Goal: Task Accomplishment & Management: Complete application form

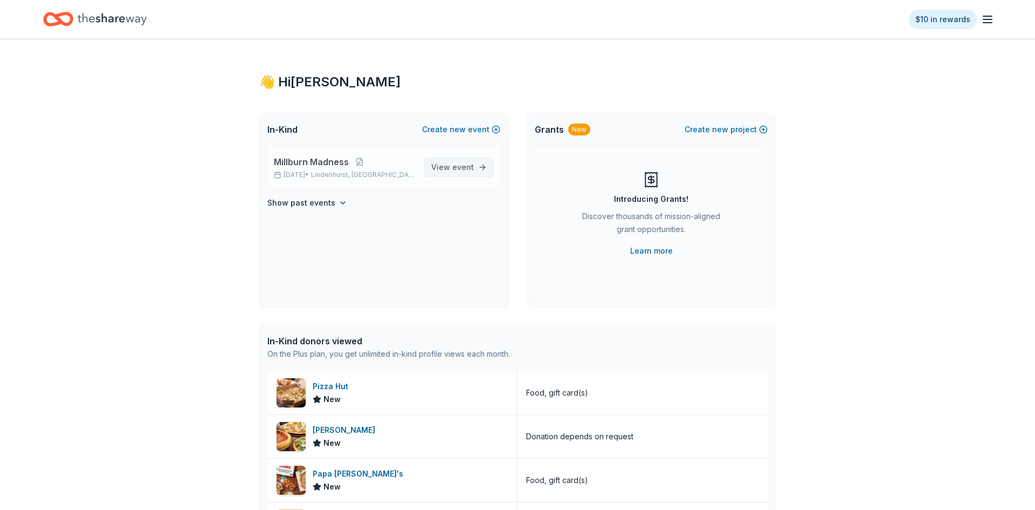
click at [464, 173] on span "View event" at bounding box center [452, 167] width 43 height 13
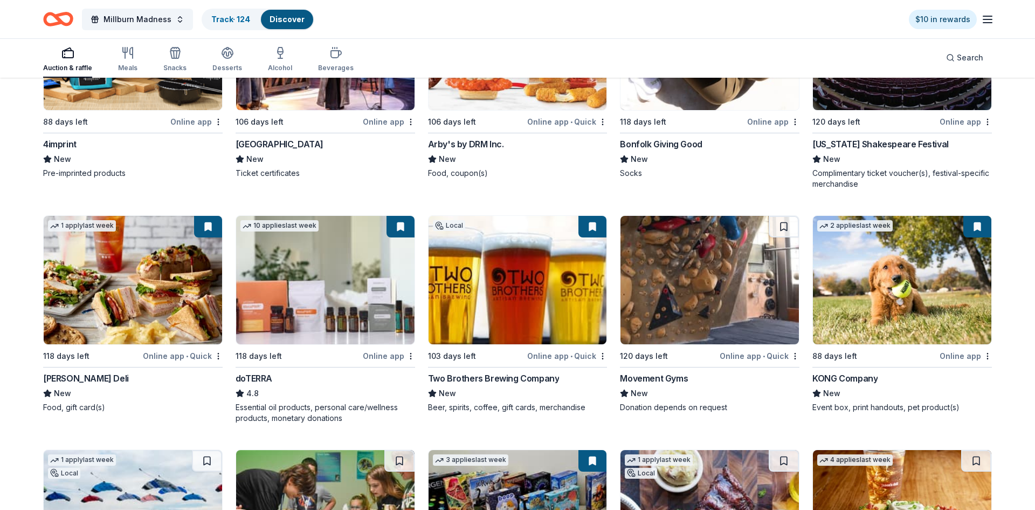
scroll to position [3085, 0]
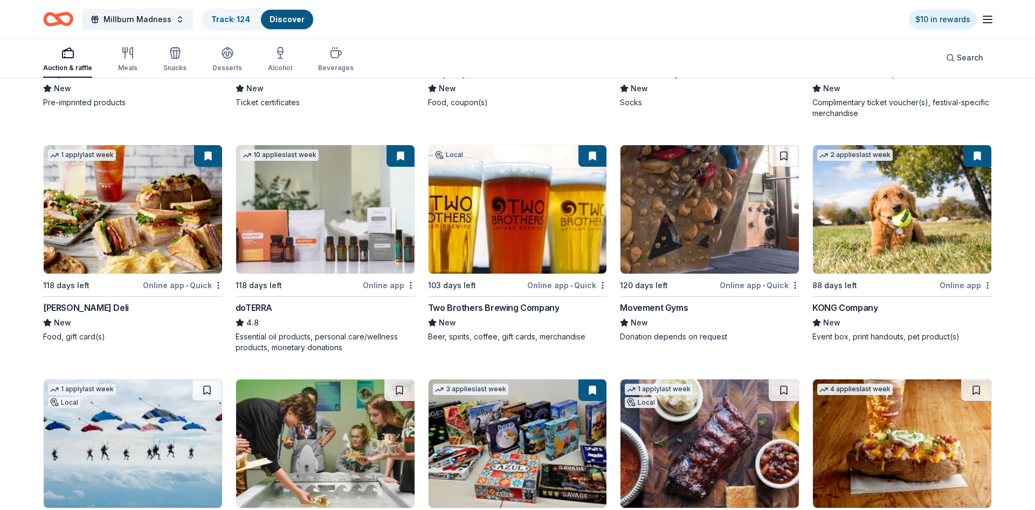
click at [368, 240] on img at bounding box center [325, 209] width 178 height 128
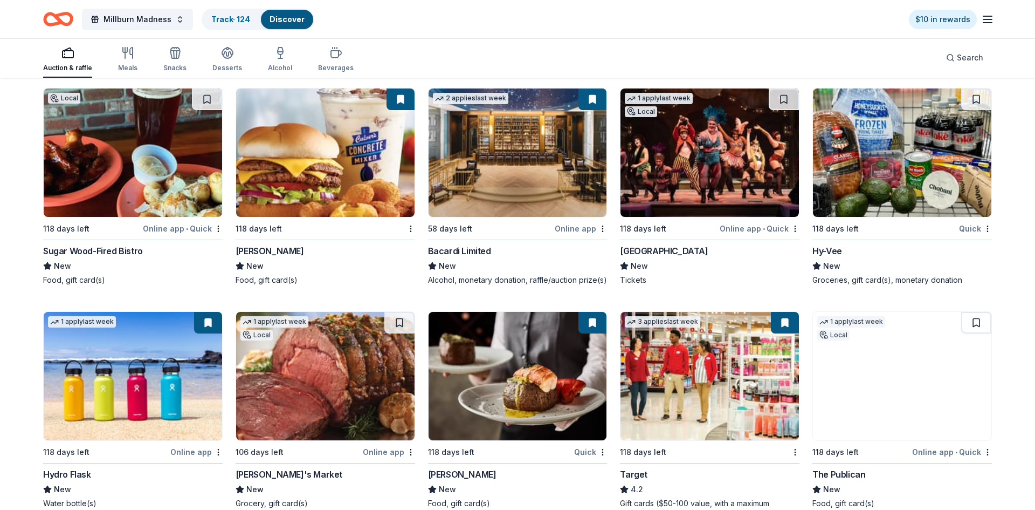
scroll to position [7510, 0]
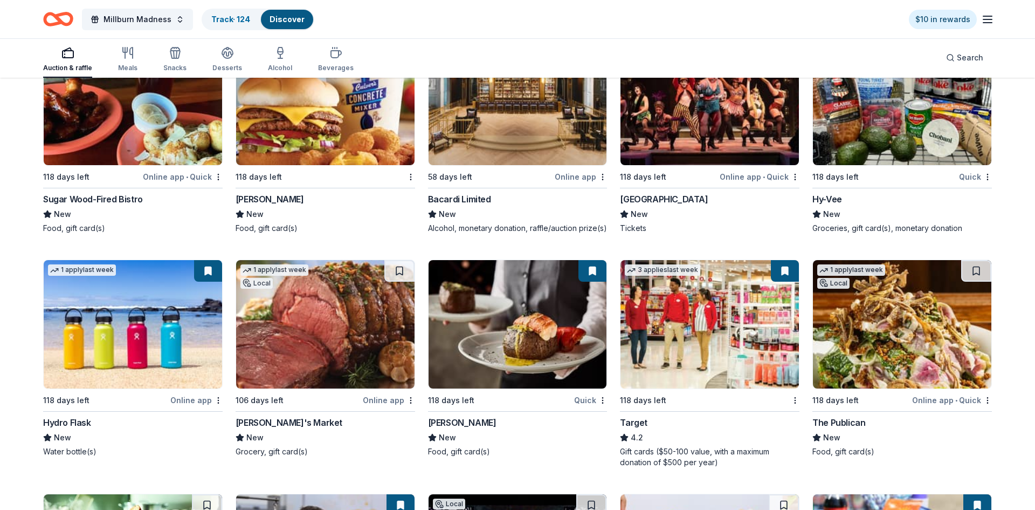
click at [137, 302] on img at bounding box center [133, 324] width 178 height 128
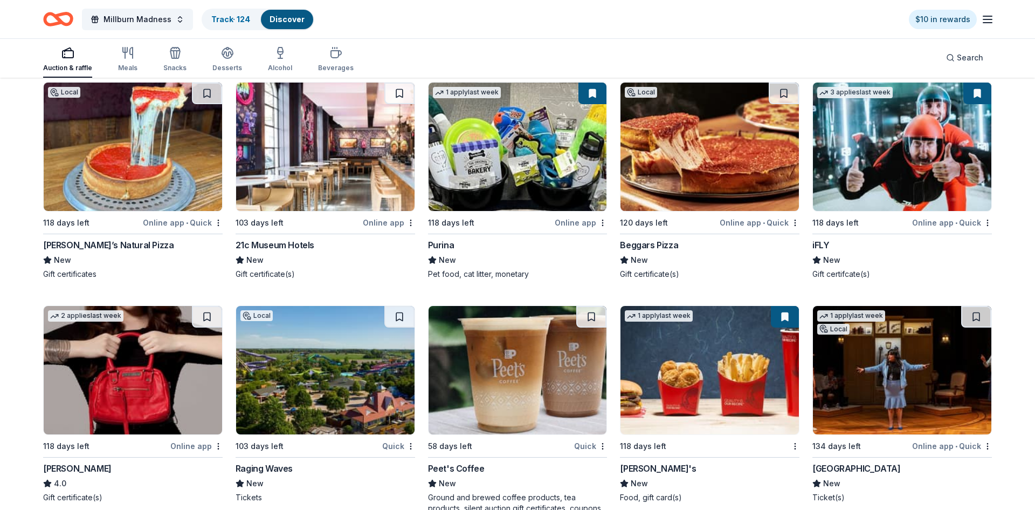
scroll to position [8874, 0]
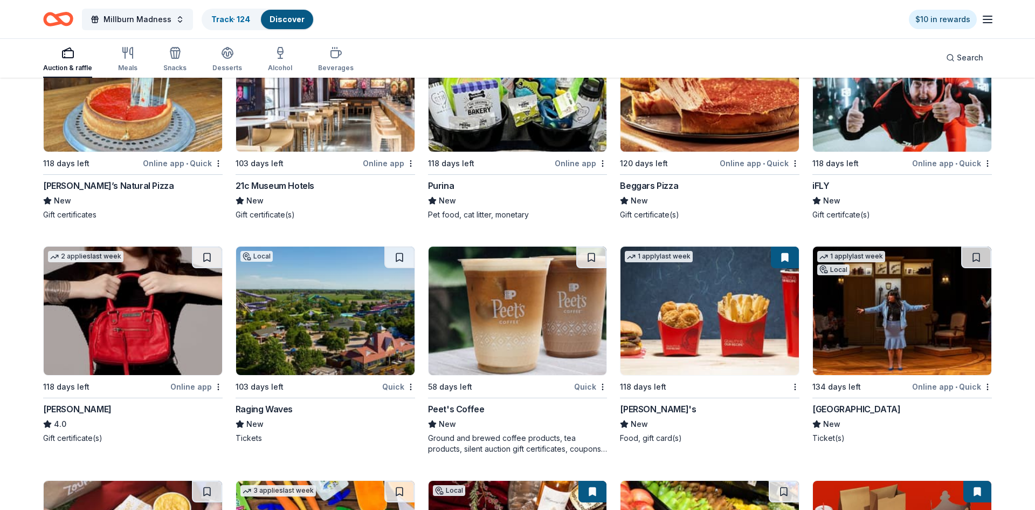
click at [518, 360] on img at bounding box center [518, 310] width 178 height 128
click at [593, 268] on button at bounding box center [591, 257] width 30 height 22
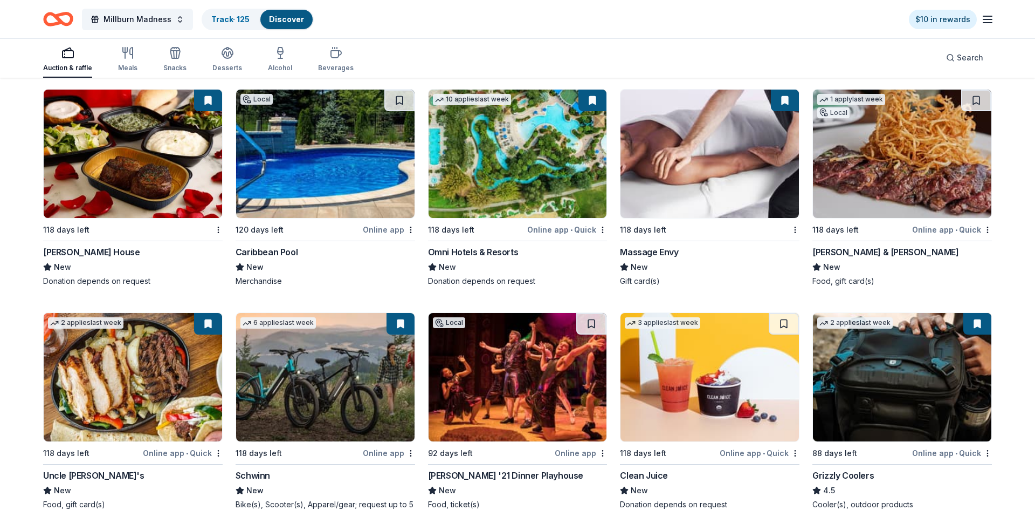
scroll to position [9798, 0]
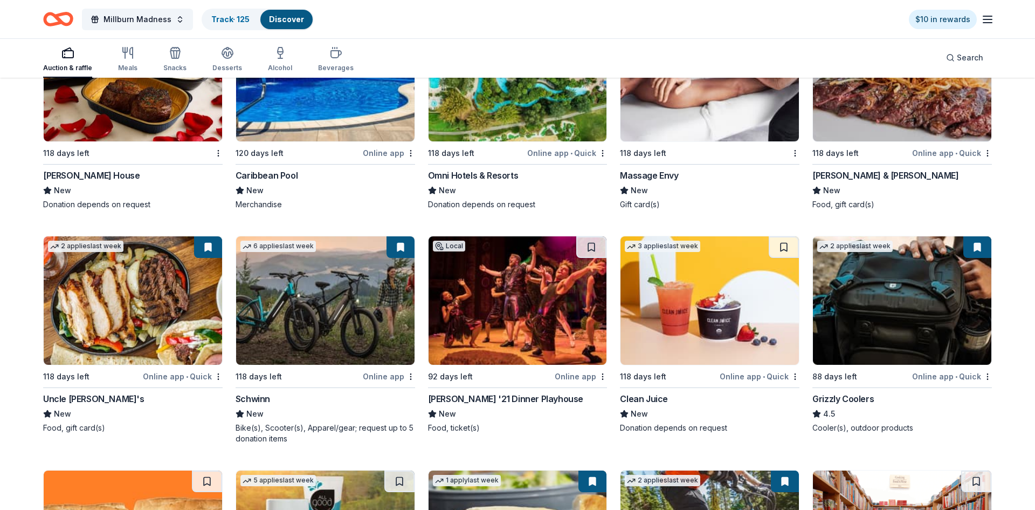
click at [934, 341] on img at bounding box center [902, 300] width 178 height 128
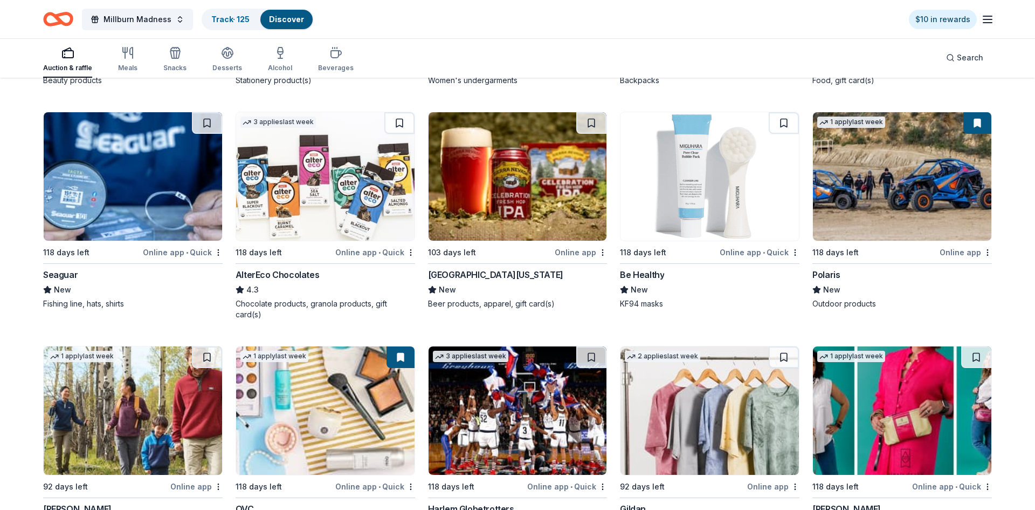
scroll to position [10849, 0]
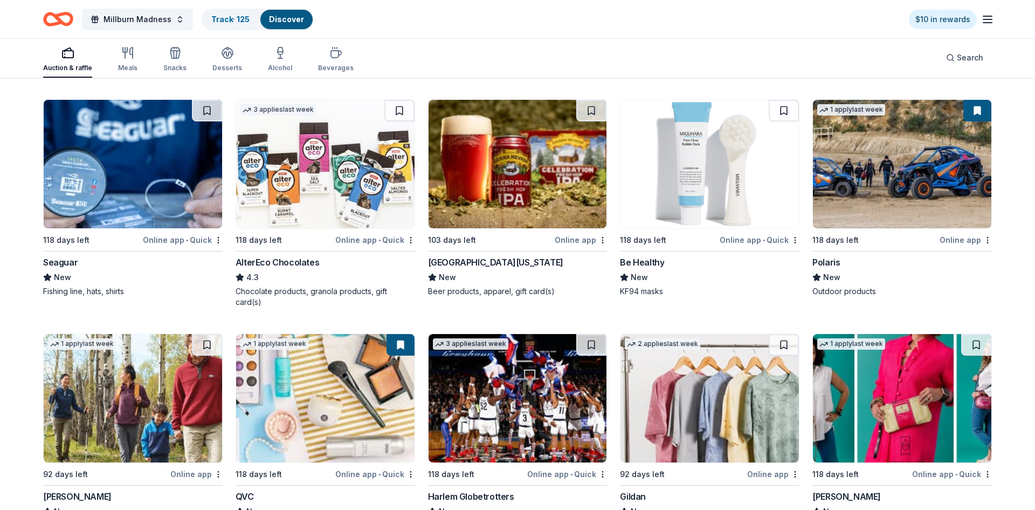
click at [127, 191] on img at bounding box center [133, 164] width 178 height 128
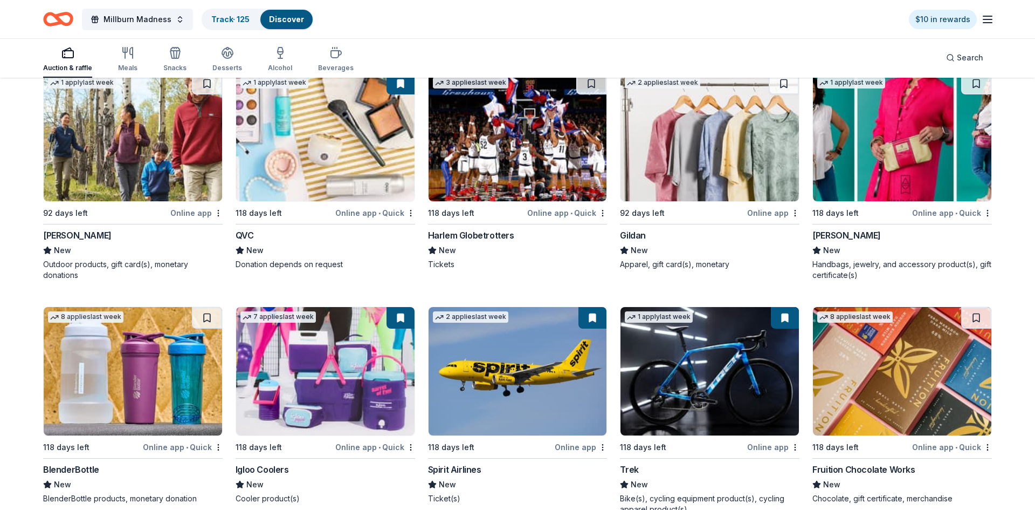
scroll to position [11172, 0]
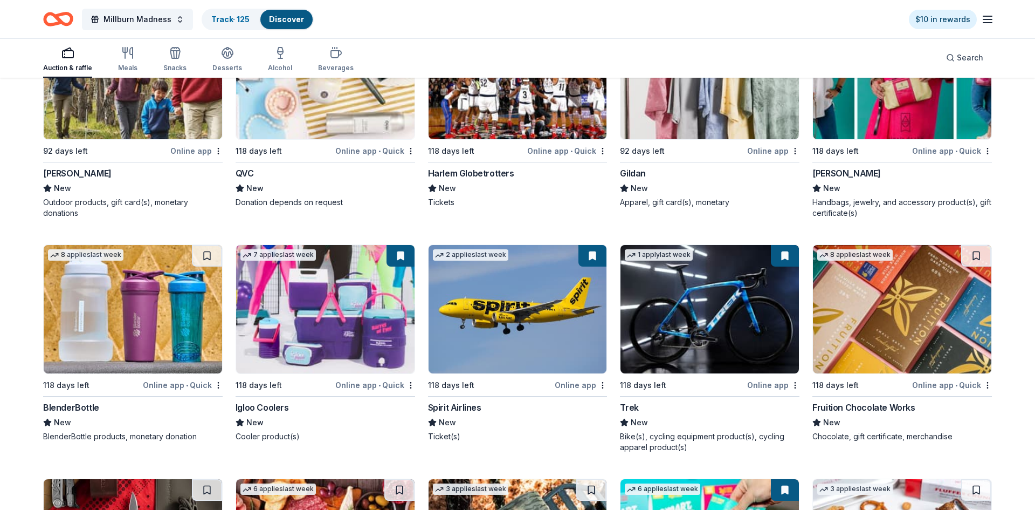
click at [142, 314] on img at bounding box center [133, 309] width 178 height 128
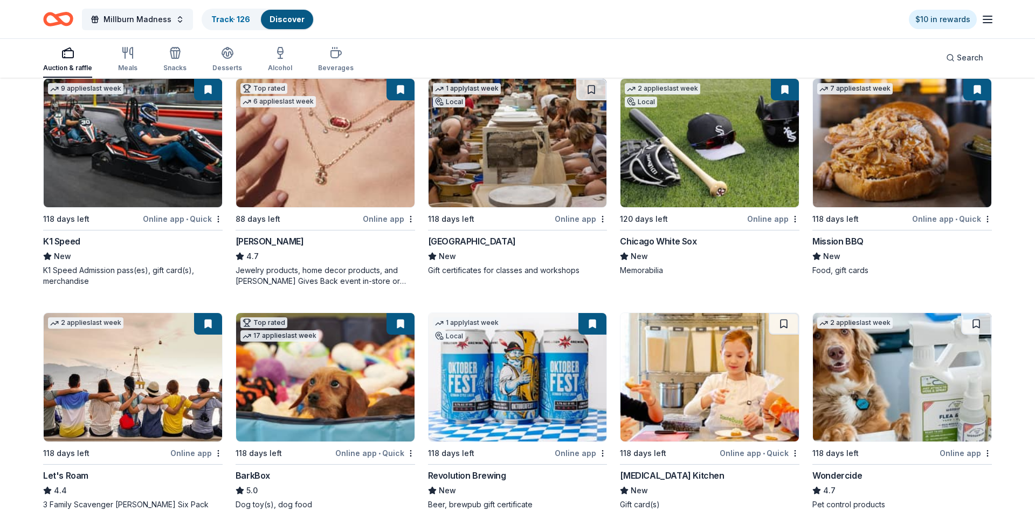
scroll to position [0, 0]
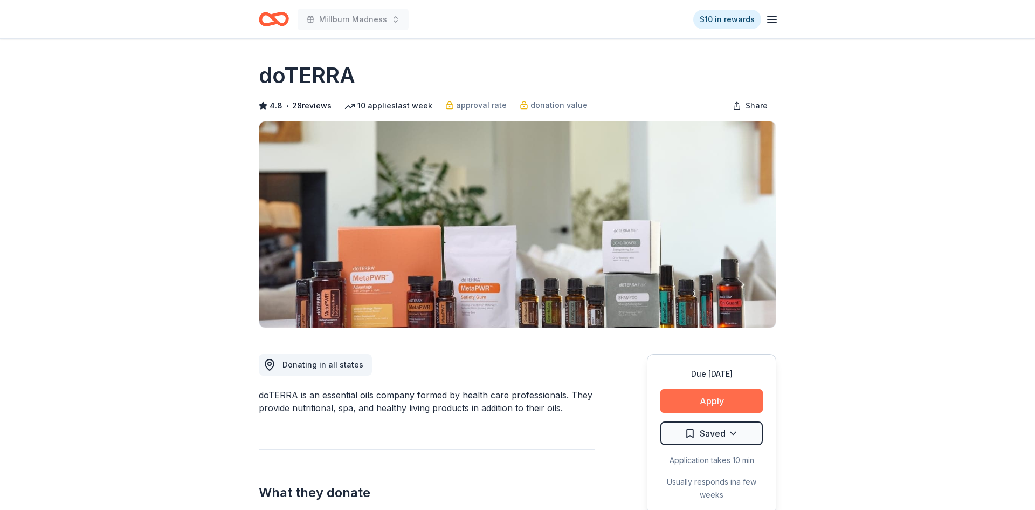
click at [709, 394] on button "Apply" at bounding box center [711, 401] width 102 height 24
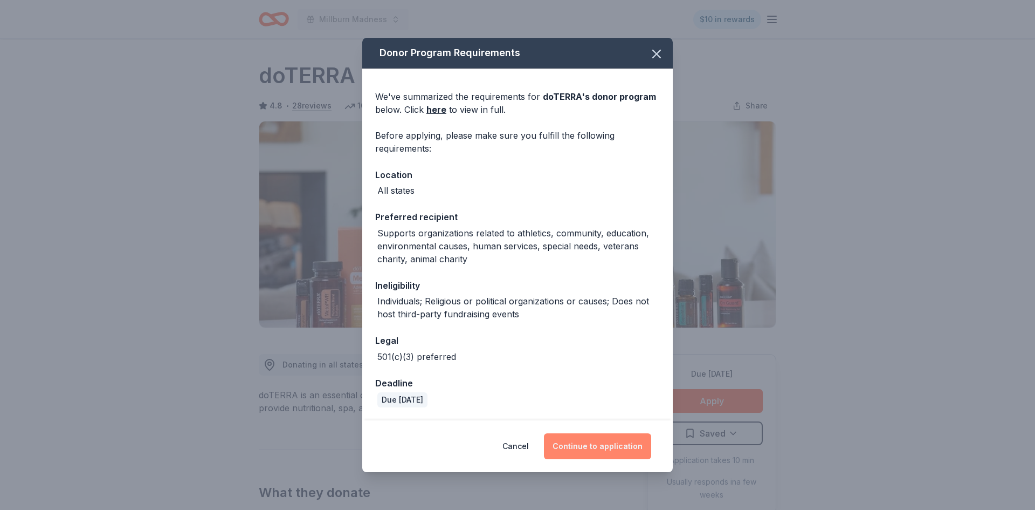
click at [611, 449] on button "Continue to application" at bounding box center [597, 446] width 107 height 26
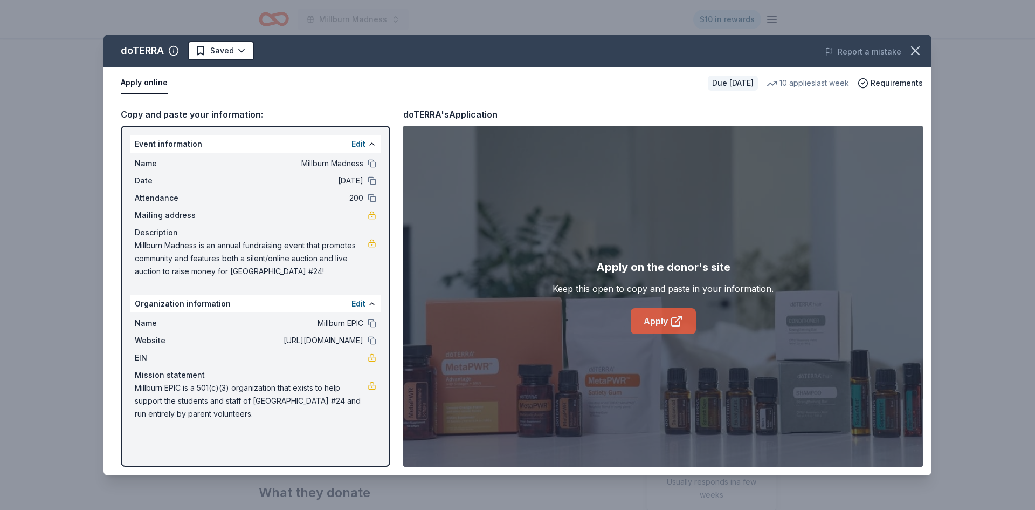
click at [653, 328] on link "Apply" at bounding box center [663, 321] width 65 height 26
click at [919, 52] on icon "button" at bounding box center [915, 50] width 15 height 15
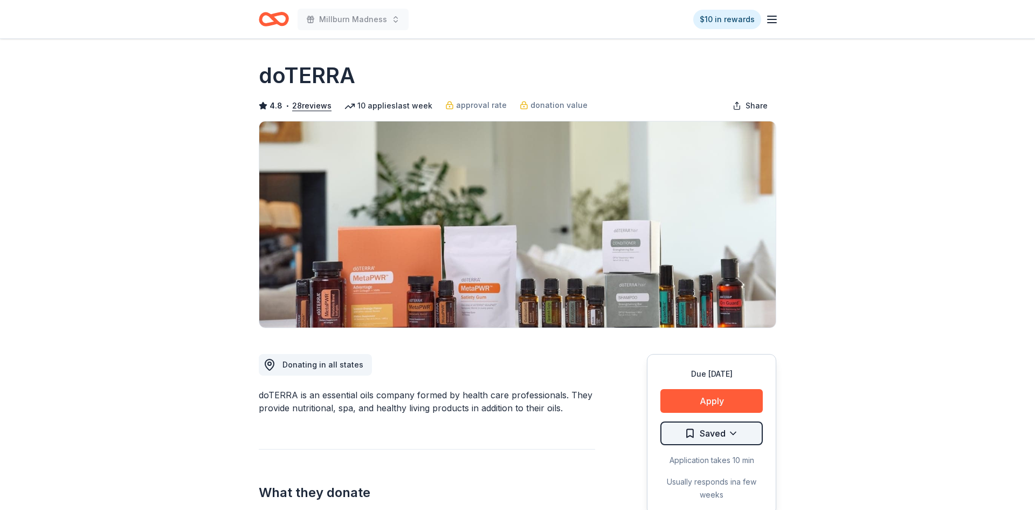
click at [730, 436] on html "Millburn Madness $10 in rewards Due in 118 days Share doTERRA 4.8 • 28 reviews …" at bounding box center [517, 255] width 1035 height 510
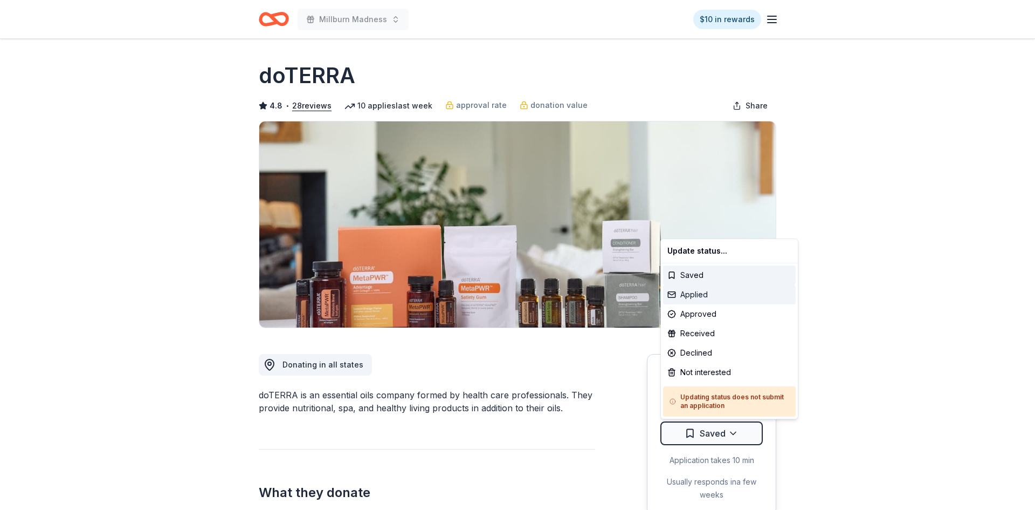
click at [694, 296] on div "Applied" at bounding box center [729, 294] width 133 height 19
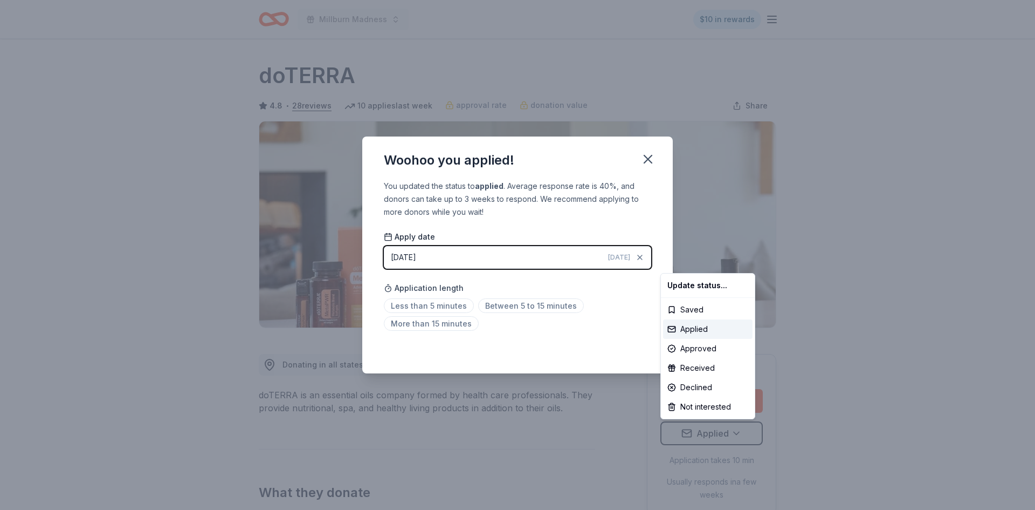
click at [651, 157] on html "Millburn Madness $10 in rewards Due in 118 days Share doTERRA 4.8 • 28 reviews …" at bounding box center [517, 255] width 1035 height 510
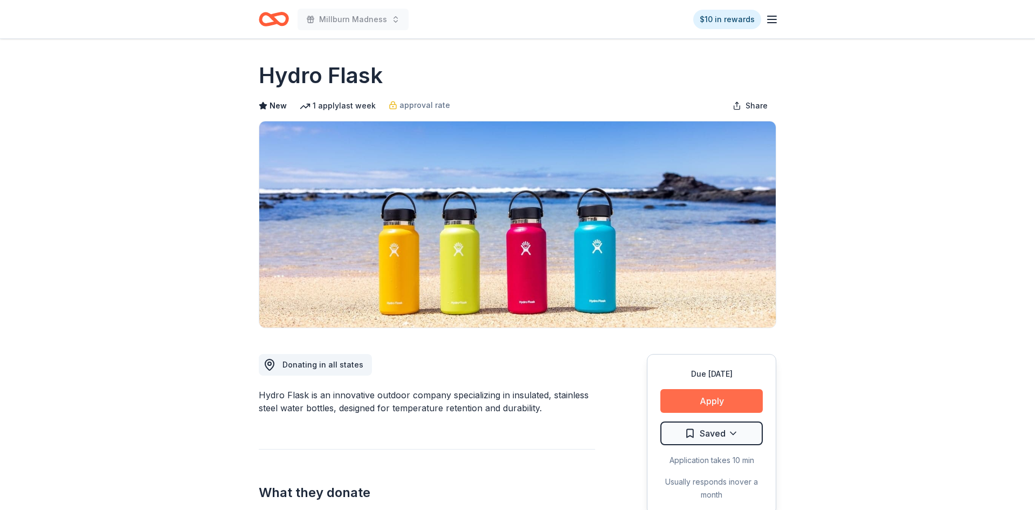
click at [719, 403] on button "Apply" at bounding box center [711, 401] width 102 height 24
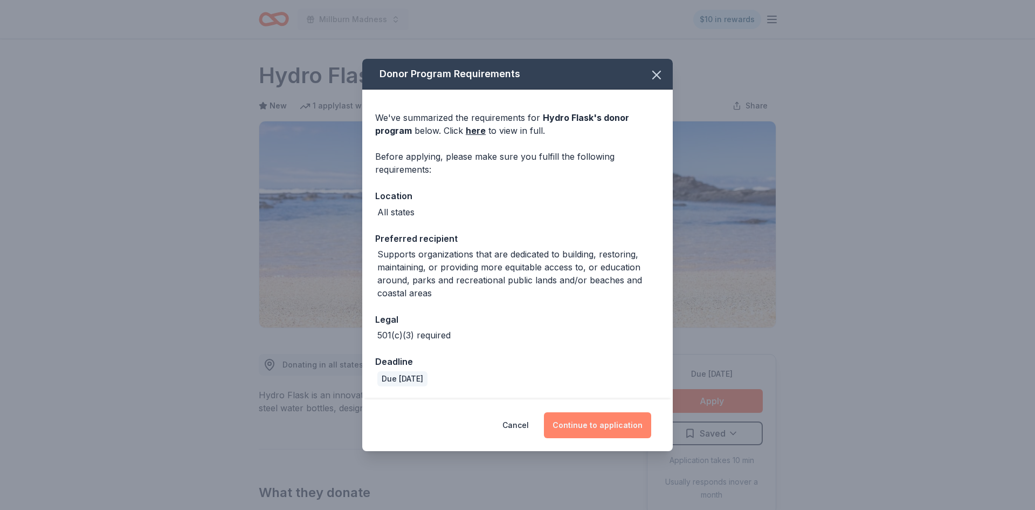
click at [613, 425] on button "Continue to application" at bounding box center [597, 425] width 107 height 26
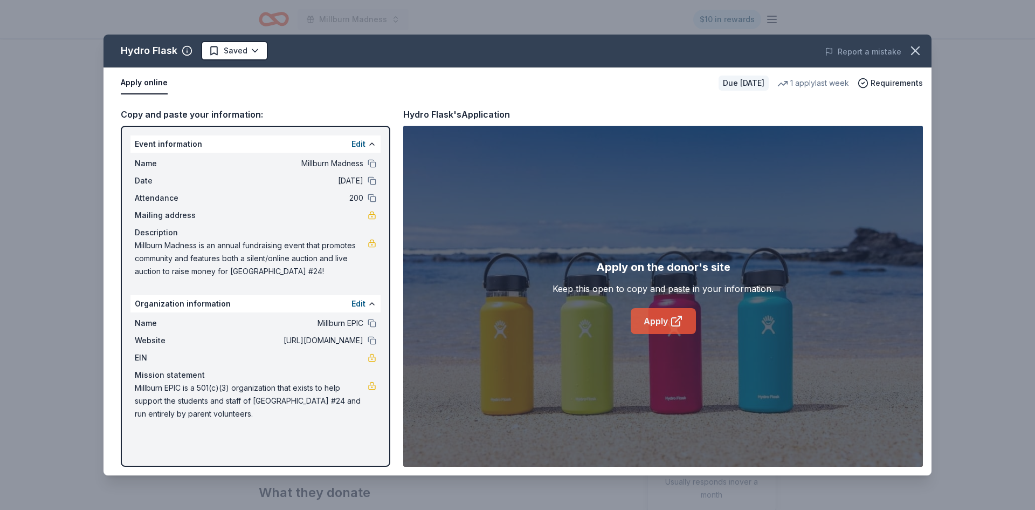
click at [672, 315] on icon at bounding box center [676, 320] width 13 height 13
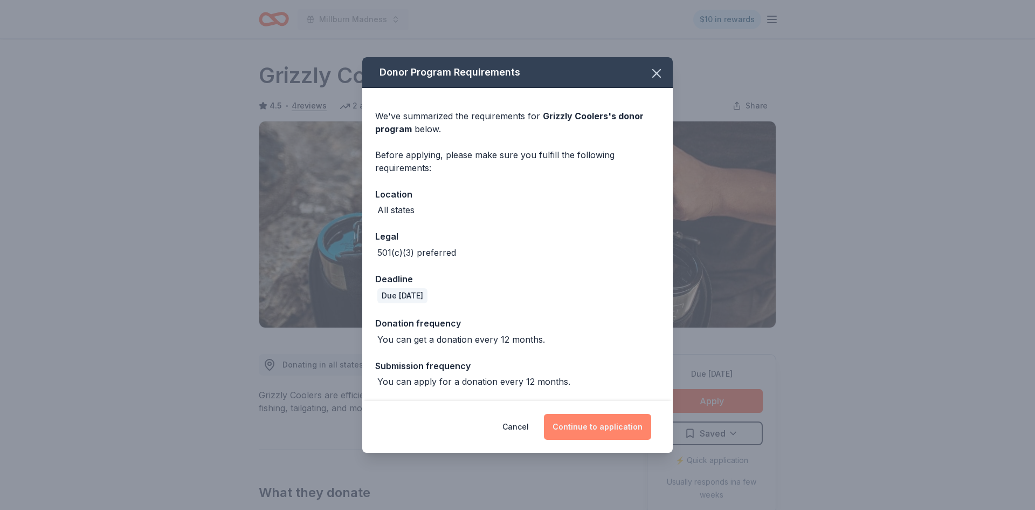
click at [588, 423] on button "Continue to application" at bounding box center [597, 427] width 107 height 26
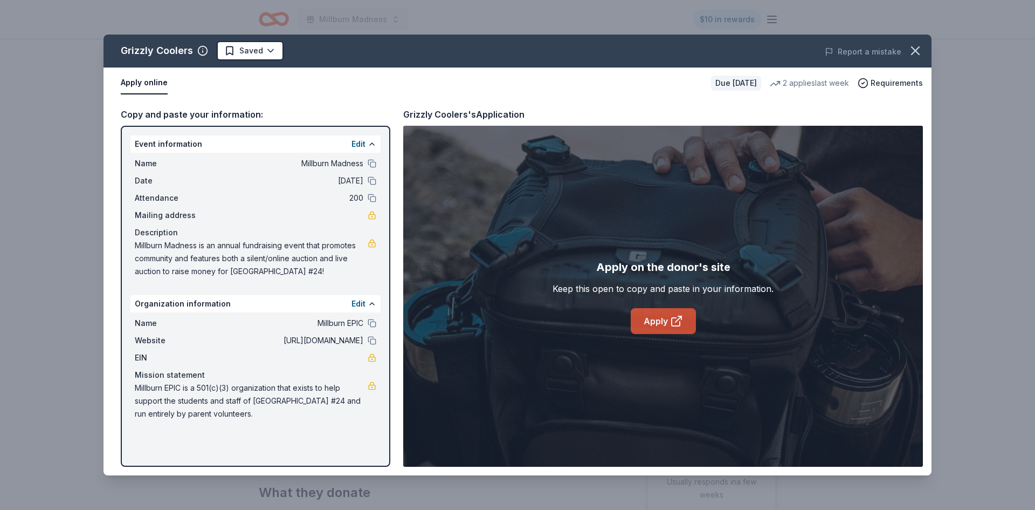
click at [667, 312] on link "Apply" at bounding box center [663, 321] width 65 height 26
click at [917, 51] on icon "button" at bounding box center [915, 50] width 15 height 15
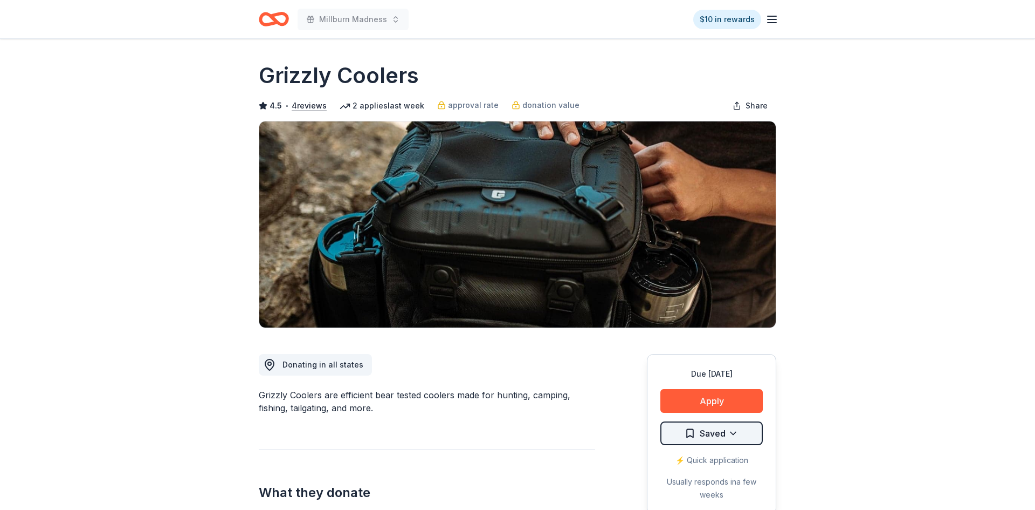
click at [727, 432] on html "Millburn Madness $10 in rewards Due [DATE] Share Grizzly Coolers 4.5 • 4 review…" at bounding box center [517, 255] width 1035 height 510
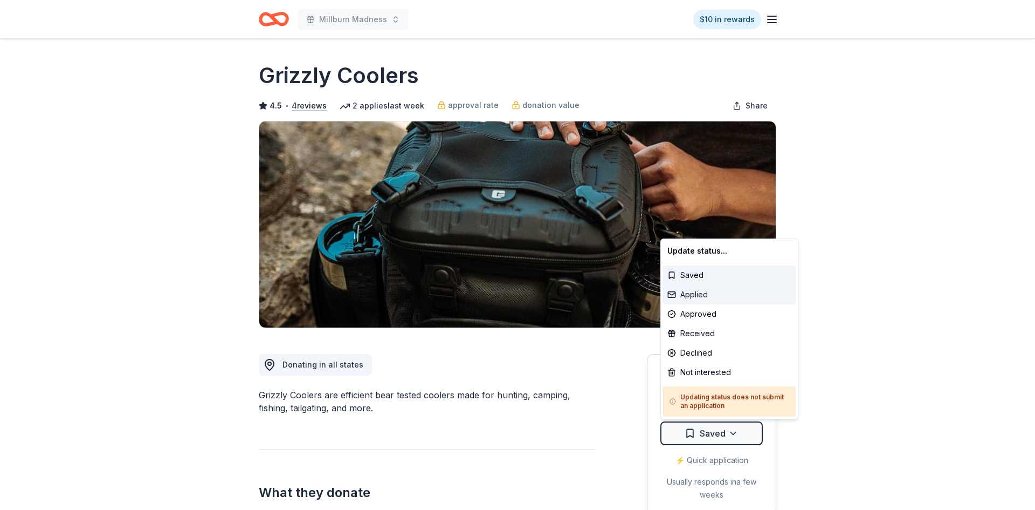
click at [701, 295] on div "Applied" at bounding box center [729, 294] width 133 height 19
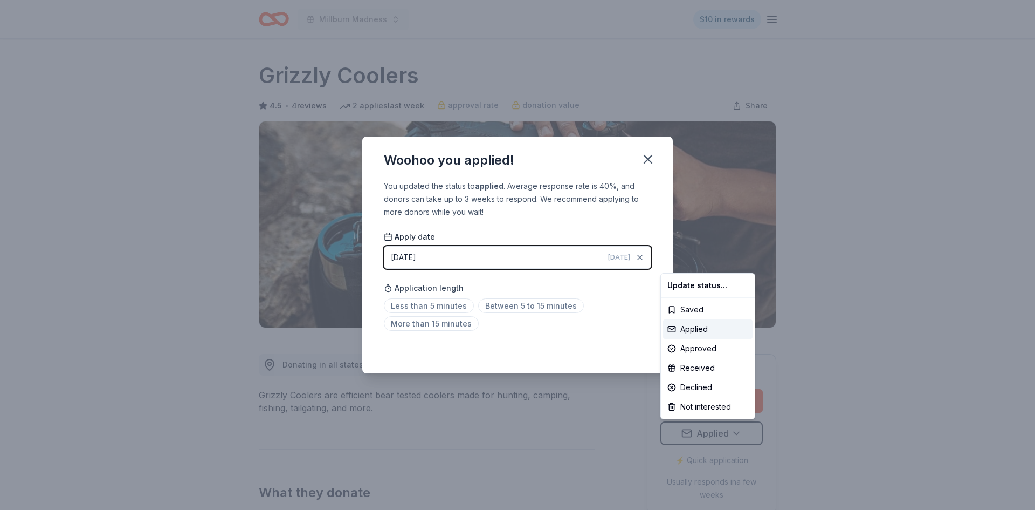
click at [649, 159] on html "Millburn Madness $10 in rewards Due in 88 days Share Grizzly Coolers 4.5 • 4 re…" at bounding box center [517, 255] width 1035 height 510
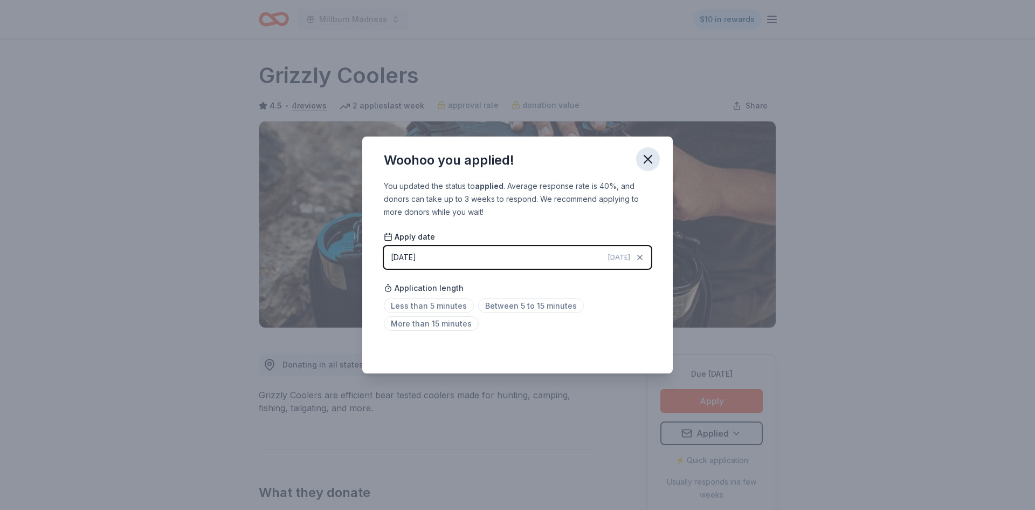
click at [648, 160] on icon "button" at bounding box center [648, 159] width 8 height 8
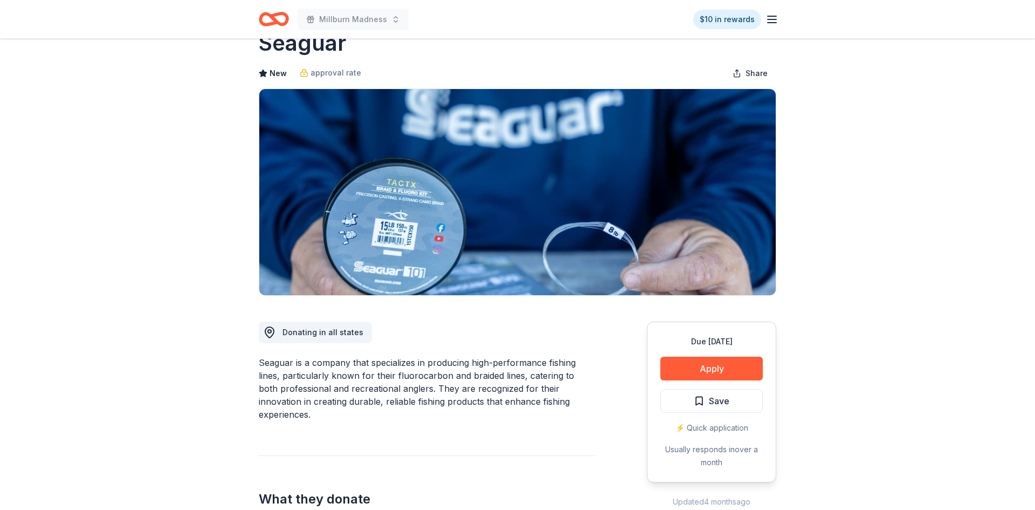
scroll to position [34, 0]
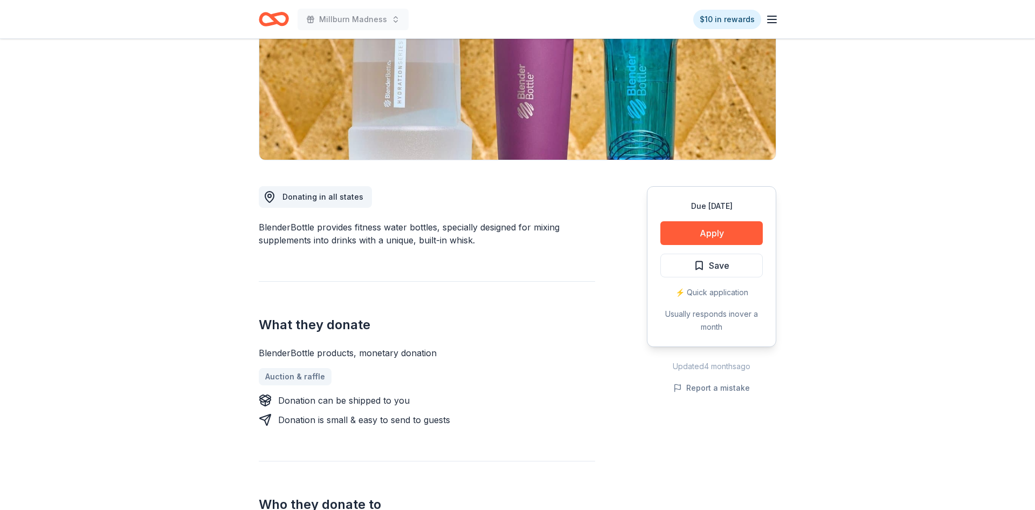
scroll to position [168, 0]
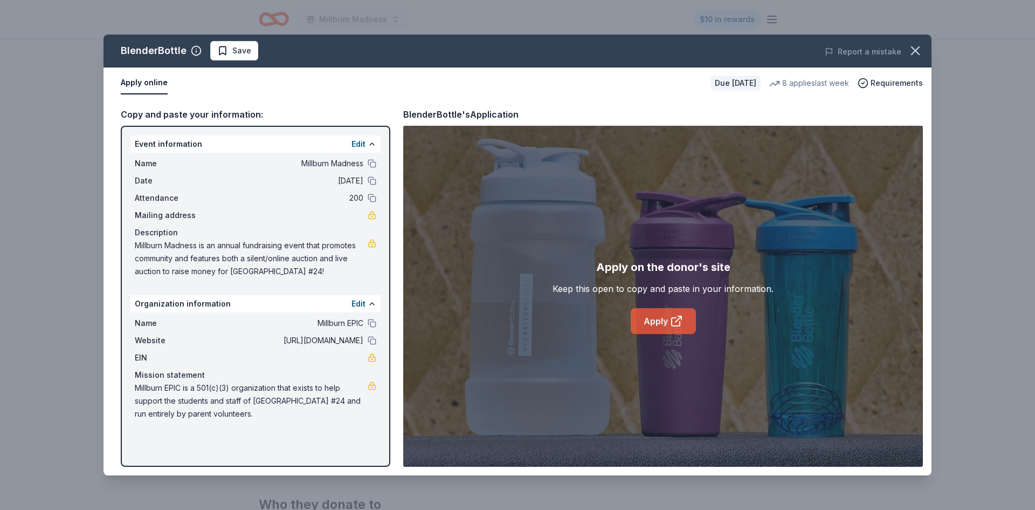
click at [645, 329] on link "Apply" at bounding box center [663, 321] width 65 height 26
click at [913, 56] on icon "button" at bounding box center [915, 50] width 15 height 15
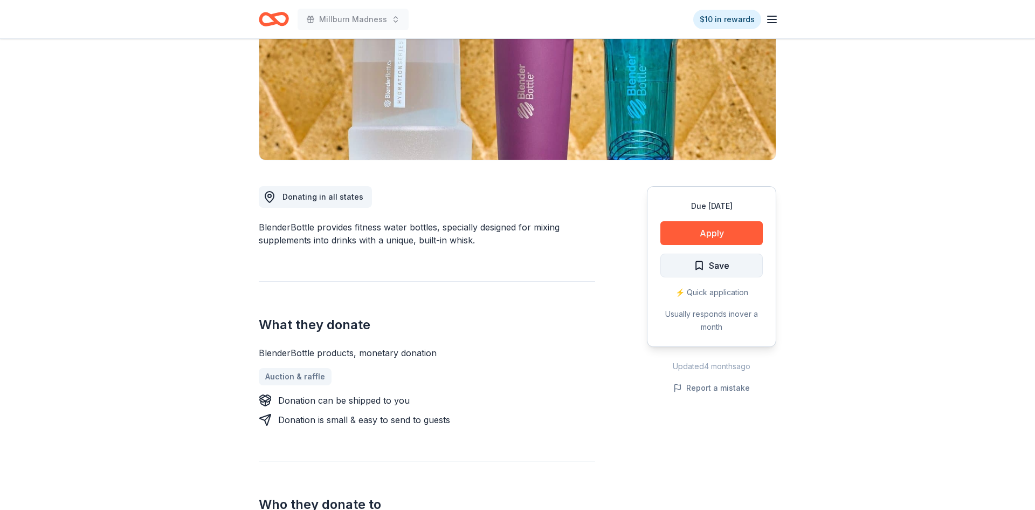
click at [751, 269] on button "Save" at bounding box center [711, 265] width 102 height 24
click at [739, 273] on html "Millburn Madness $10 in rewards Due in 118 days Share BlenderBottle New • 1 rev…" at bounding box center [517, 87] width 1035 height 510
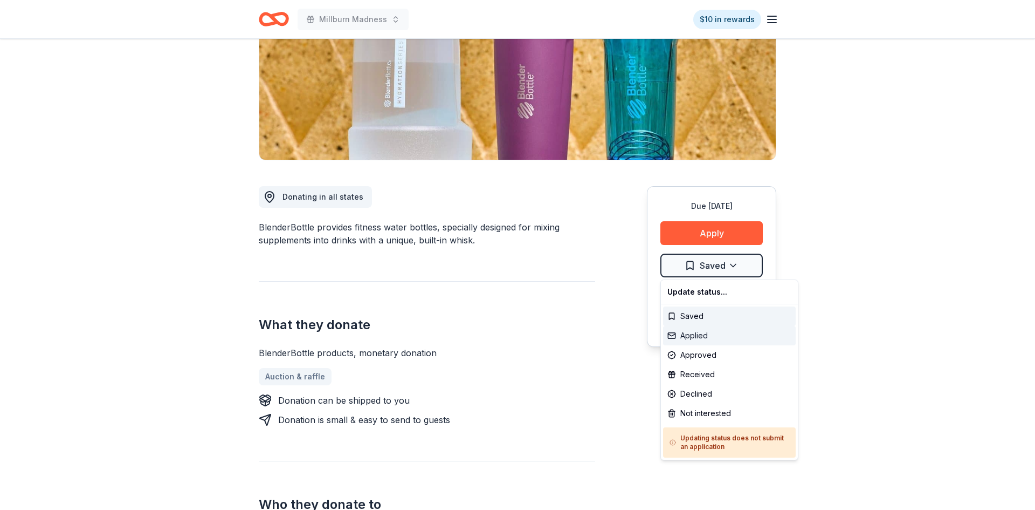
click at [698, 339] on div "Applied" at bounding box center [729, 335] width 133 height 19
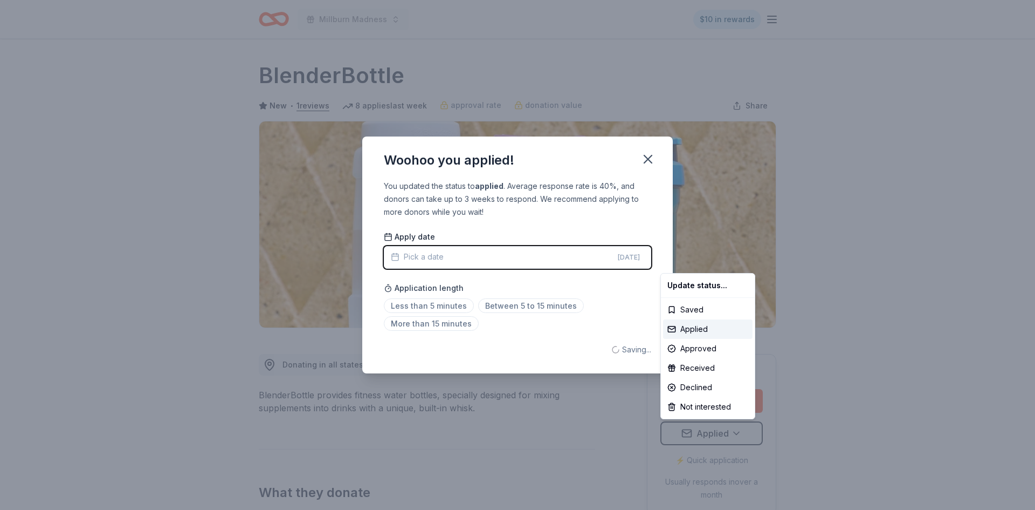
scroll to position [0, 0]
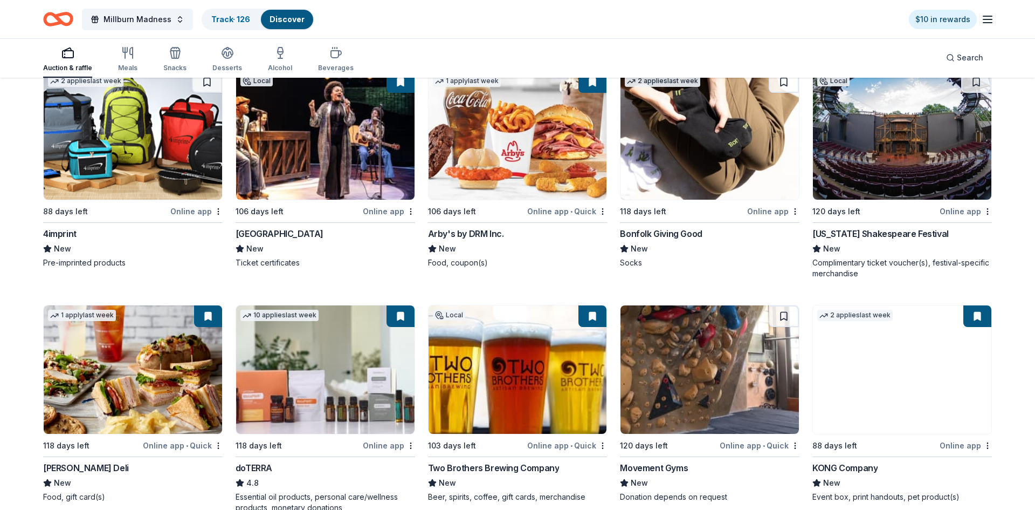
scroll to position [2970, 0]
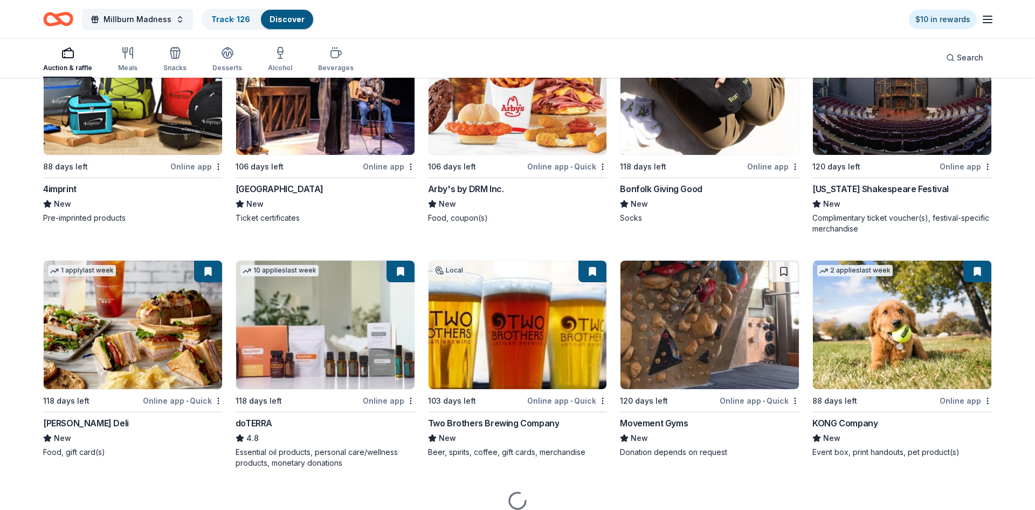
click at [884, 319] on img at bounding box center [902, 324] width 178 height 128
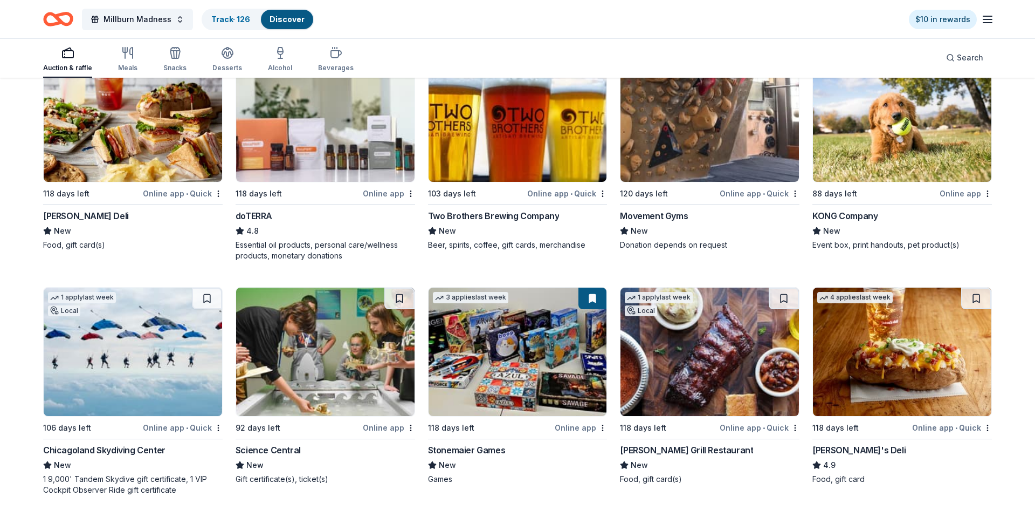
scroll to position [3194, 0]
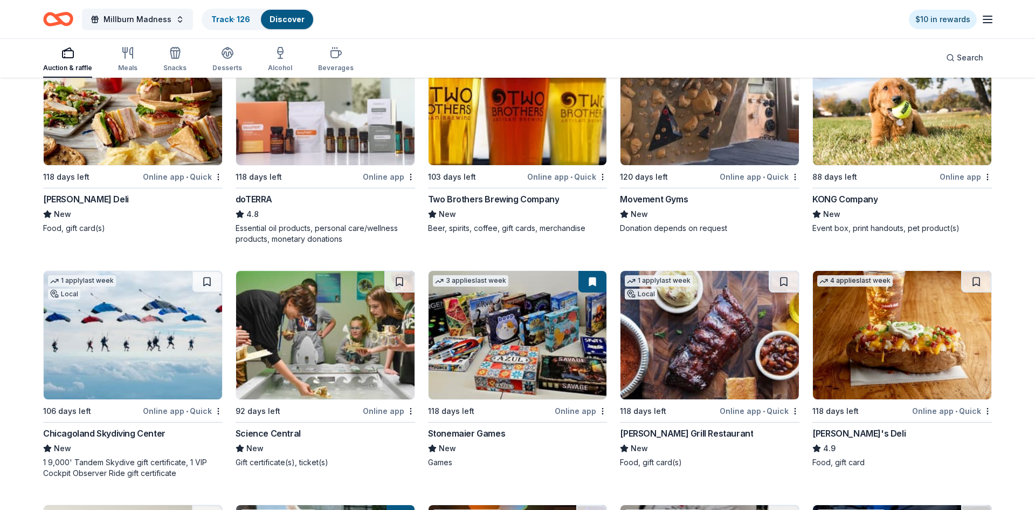
click at [476, 349] on img at bounding box center [518, 335] width 178 height 128
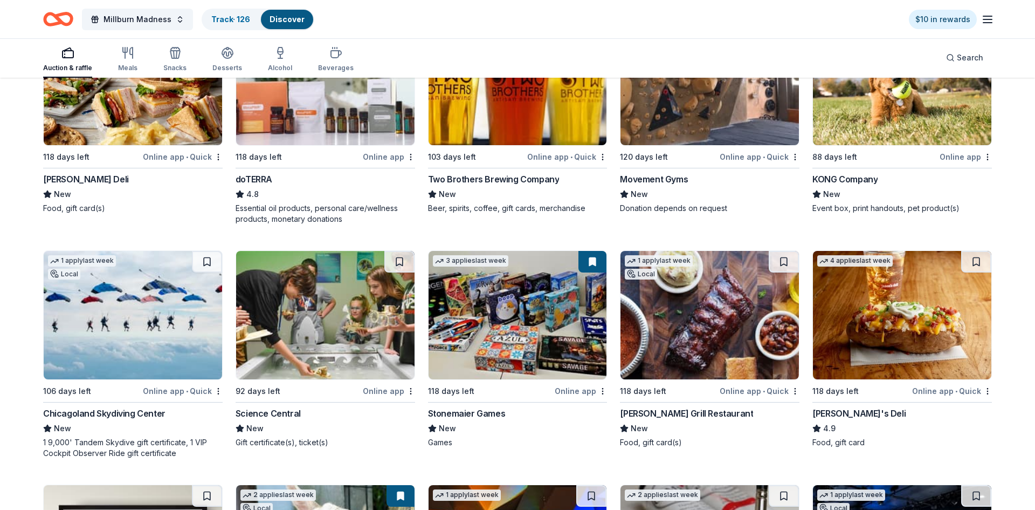
scroll to position [566, 0]
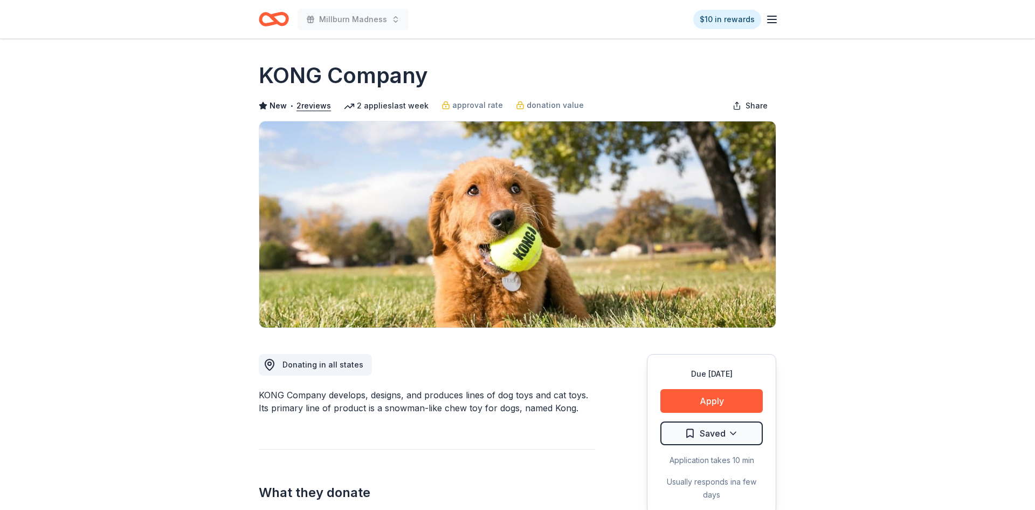
click at [732, 400] on button "Apply" at bounding box center [711, 401] width 102 height 24
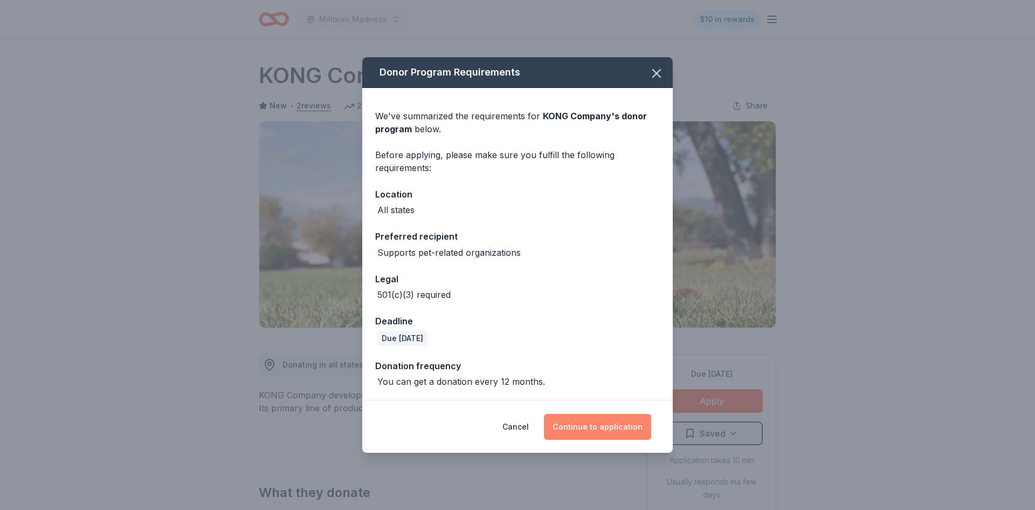
click at [602, 423] on button "Continue to application" at bounding box center [597, 427] width 107 height 26
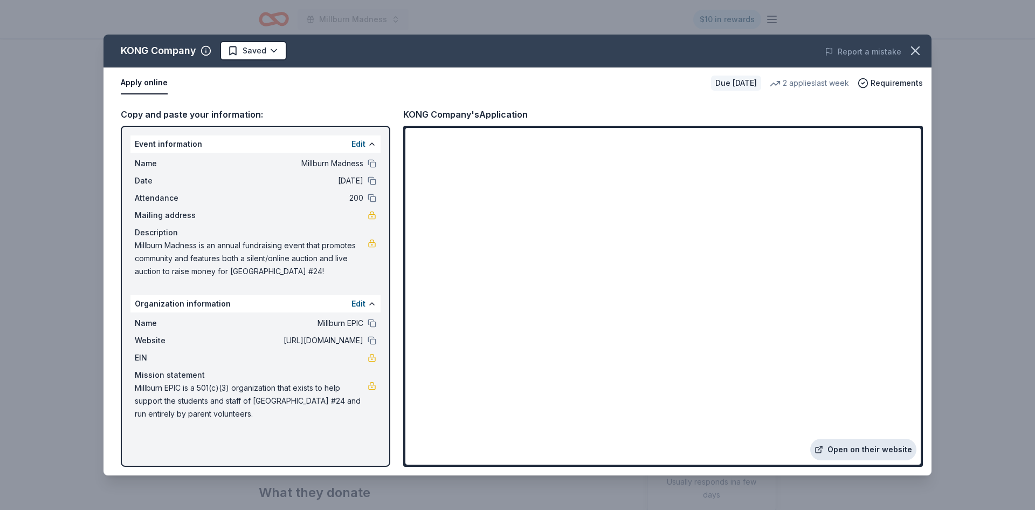
click at [852, 449] on link "Open on their website" at bounding box center [863, 449] width 106 height 22
click at [919, 52] on icon "button" at bounding box center [915, 50] width 15 height 15
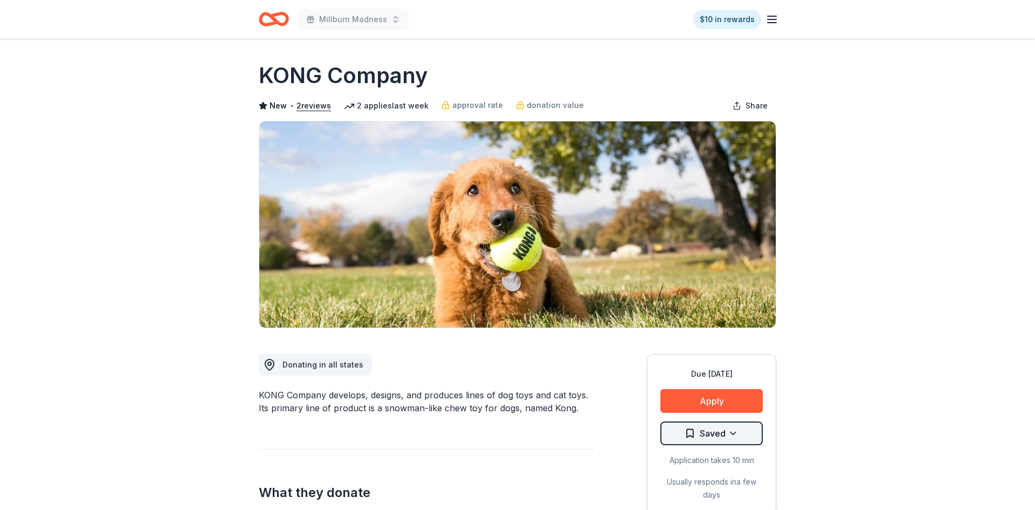
click at [741, 443] on html "Millburn Madness $10 in rewards Due [DATE] Share KONG Company New • 2 reviews 2…" at bounding box center [517, 255] width 1035 height 510
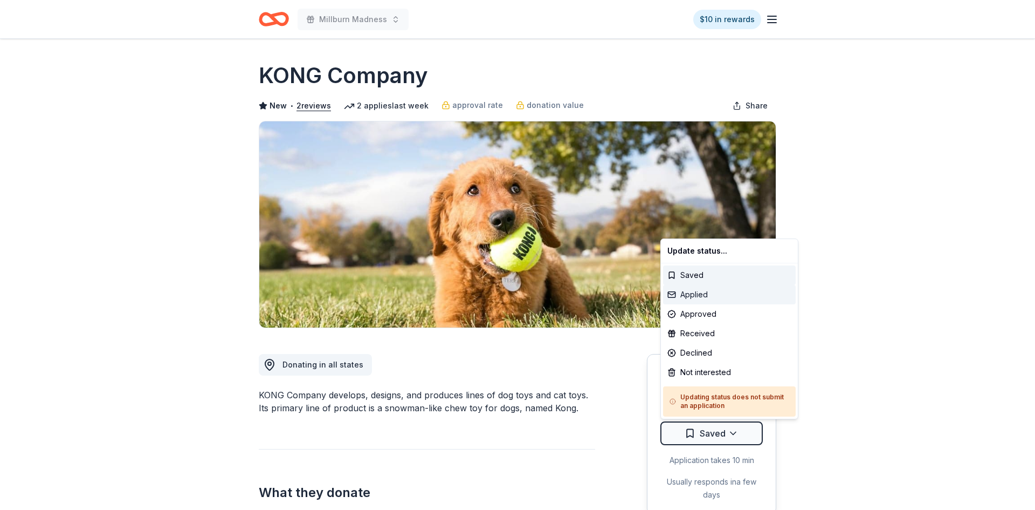
click at [724, 292] on div "Applied" at bounding box center [729, 294] width 133 height 19
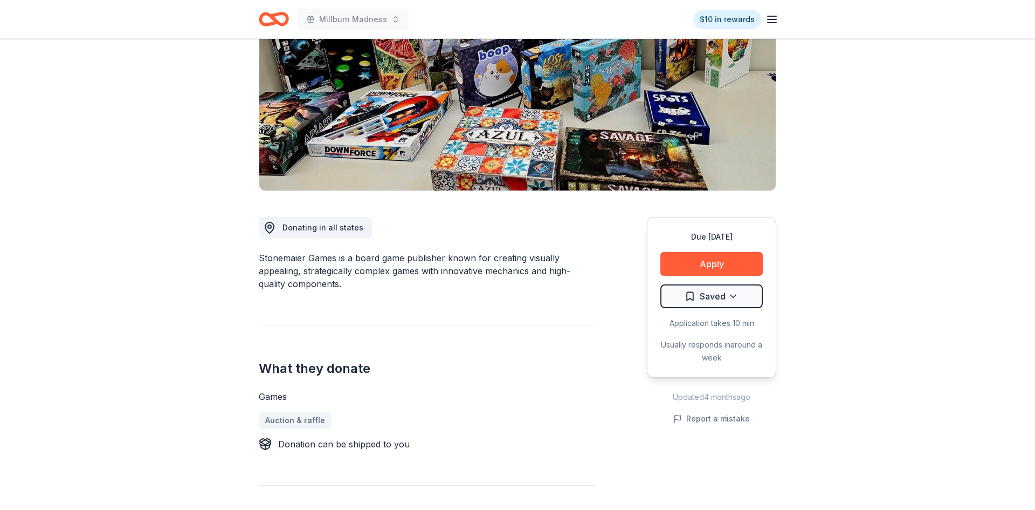
scroll to position [139, 0]
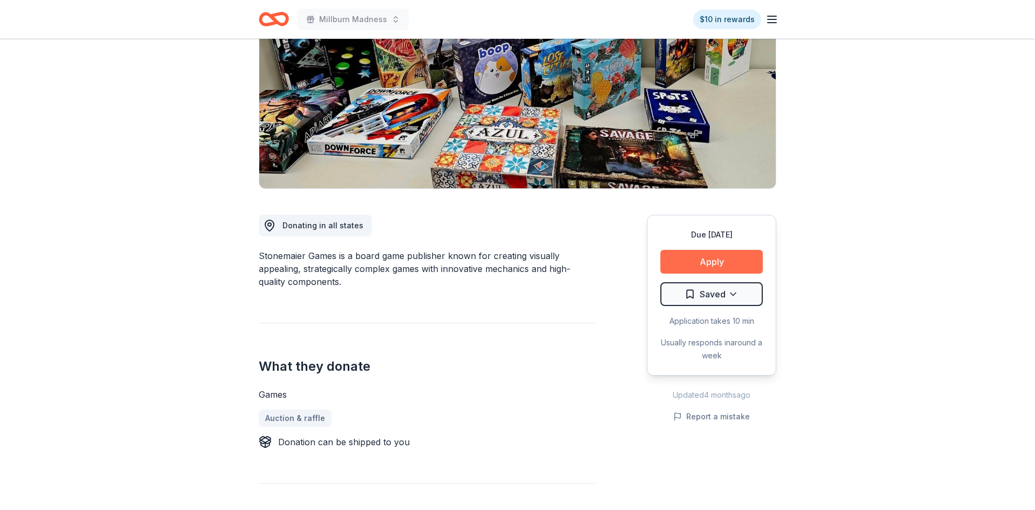
click at [717, 256] on button "Apply" at bounding box center [711, 262] width 102 height 24
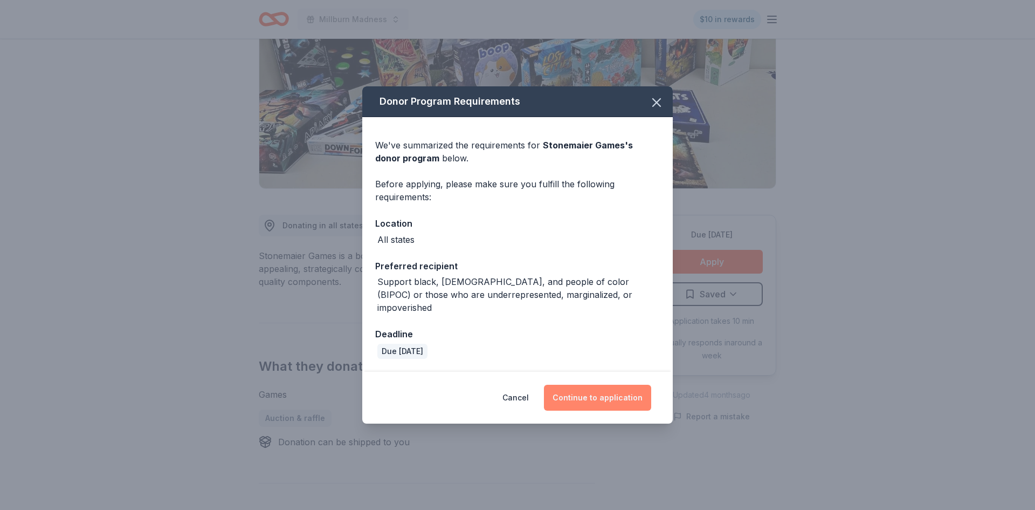
click at [591, 397] on button "Continue to application" at bounding box center [597, 397] width 107 height 26
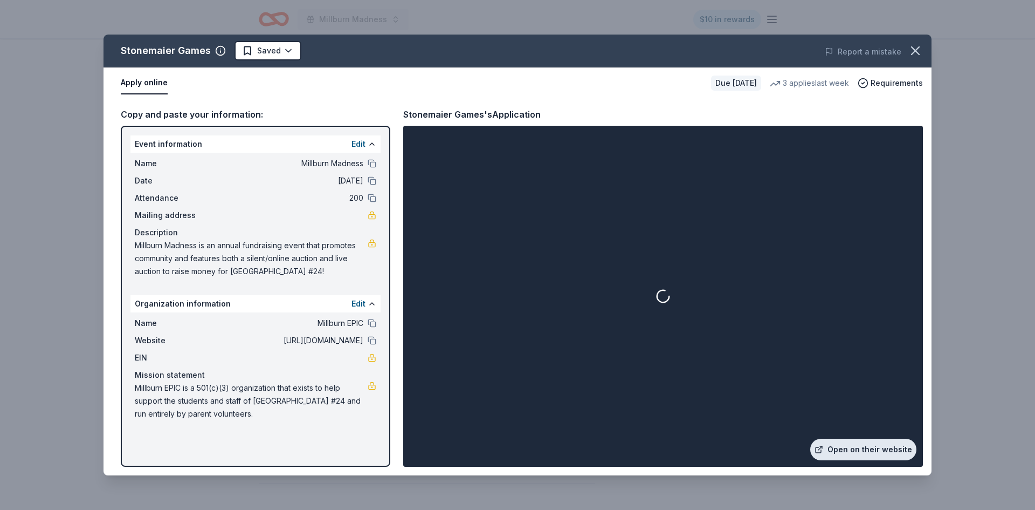
click at [879, 448] on link "Open on their website" at bounding box center [863, 449] width 106 height 22
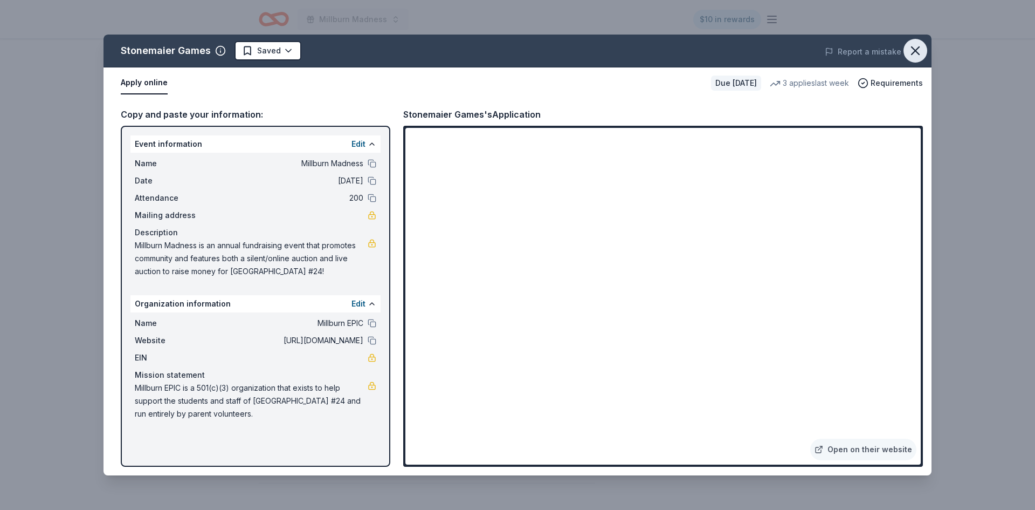
click at [914, 51] on icon "button" at bounding box center [916, 51] width 8 height 8
